Goal: Information Seeking & Learning: Learn about a topic

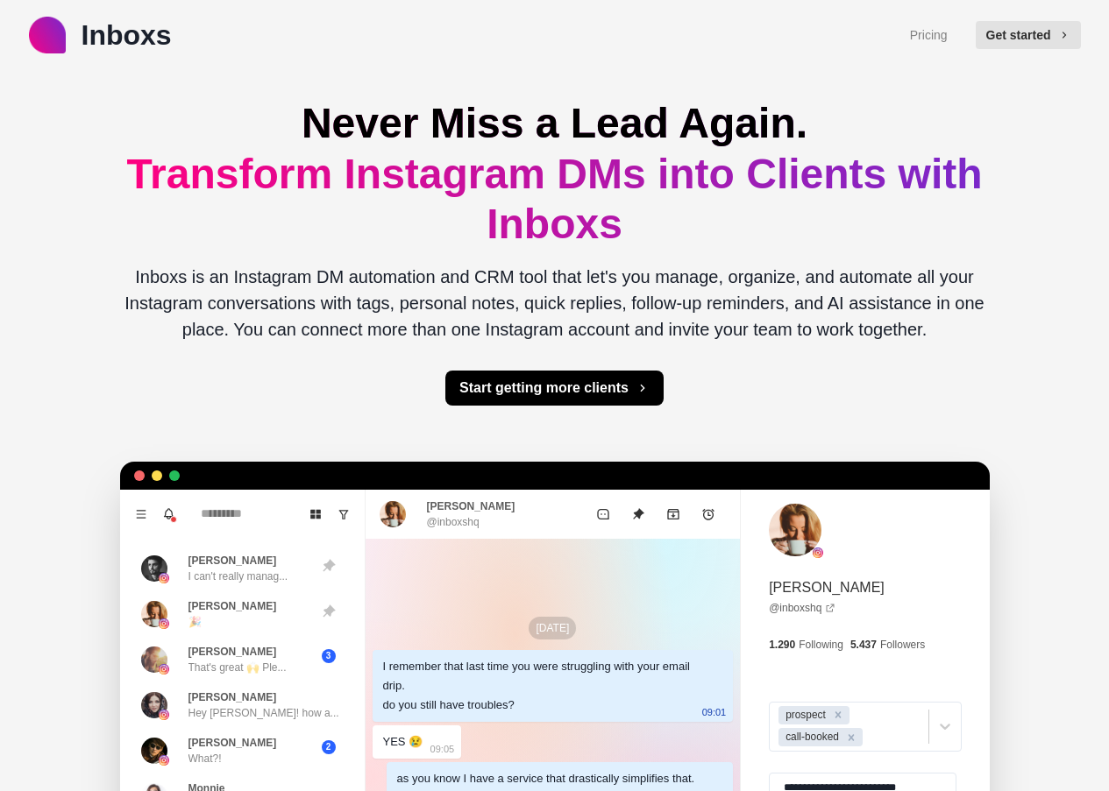
click at [937, 33] on link "Pricing" at bounding box center [929, 35] width 38 height 18
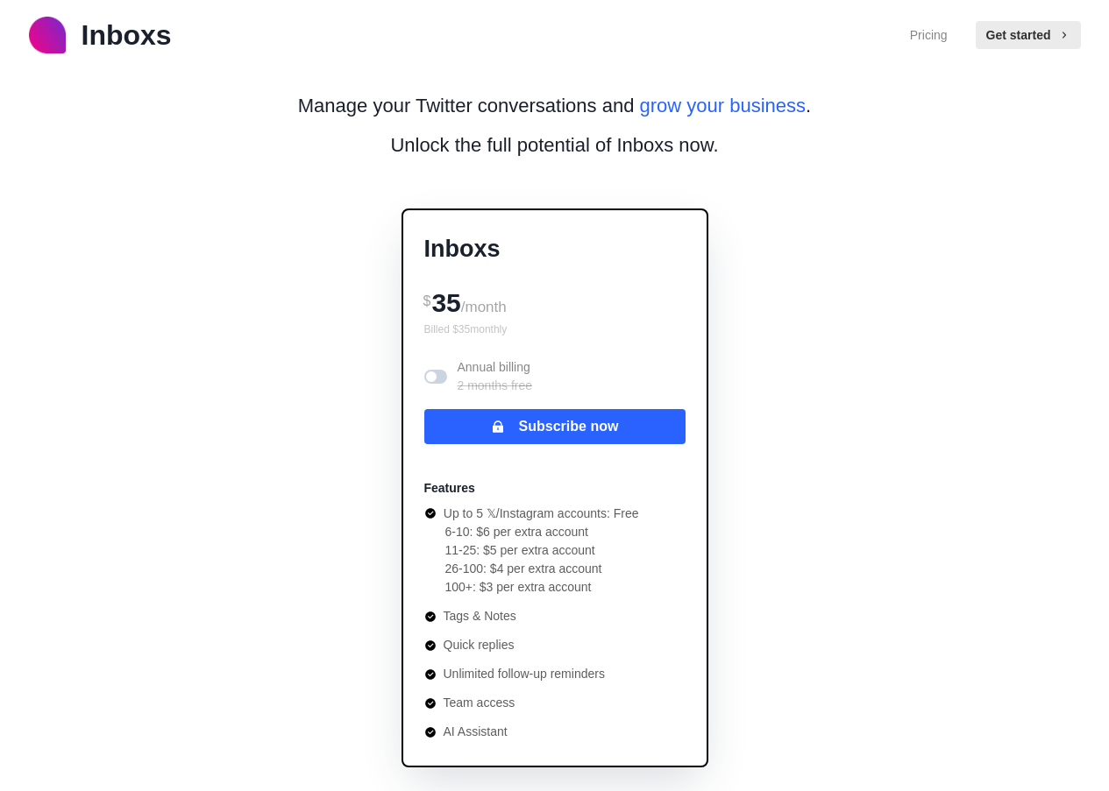
click at [100, 31] on p "Inboxs" at bounding box center [127, 35] width 90 height 42
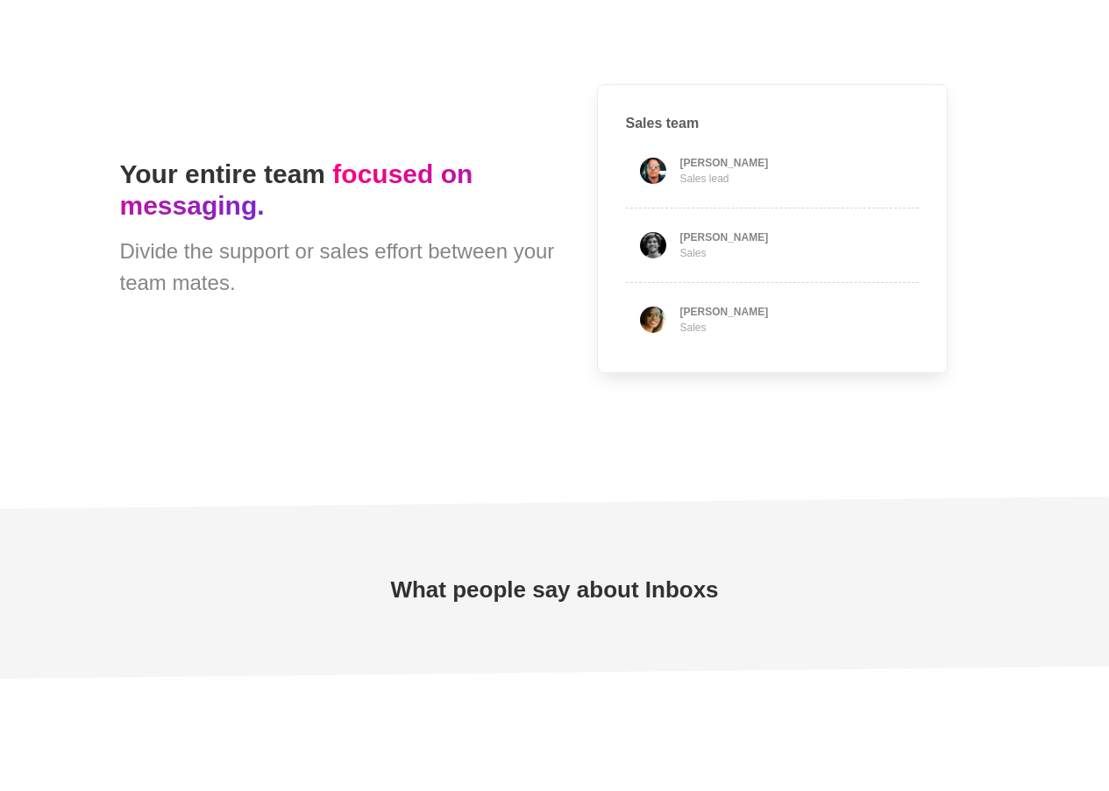
type textarea "*"
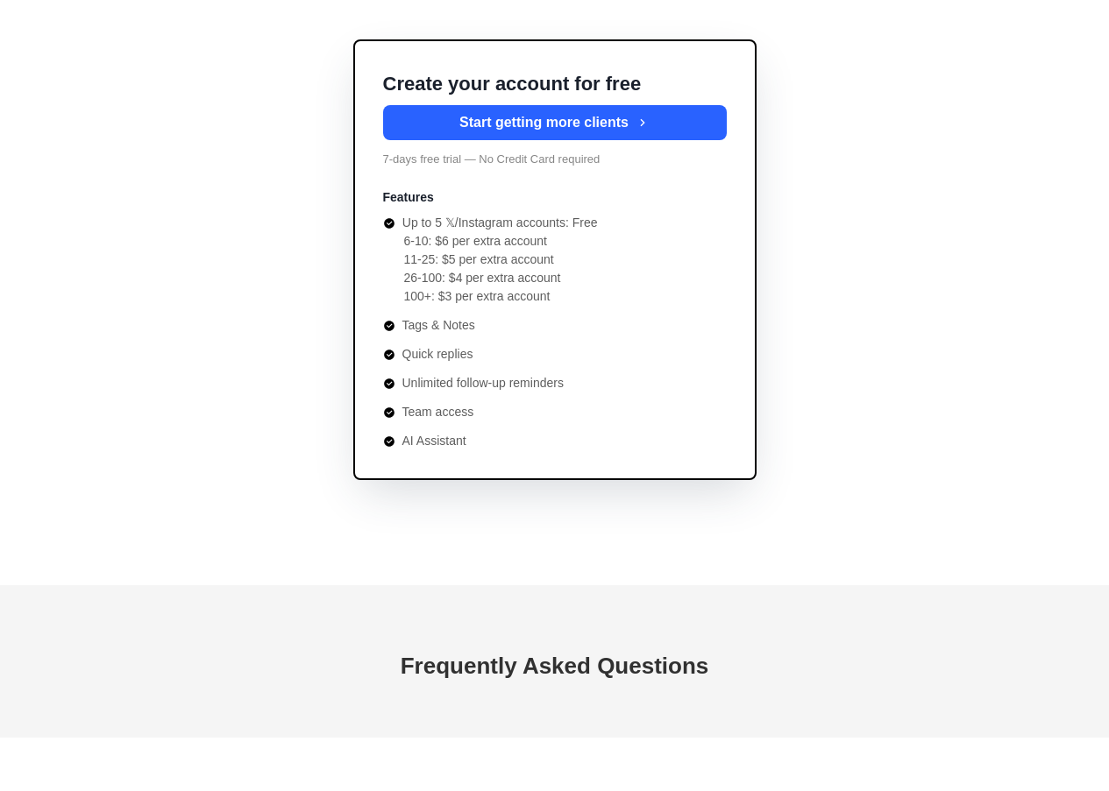
scroll to position [6221, 0]
